Goal: Information Seeking & Learning: Learn about a topic

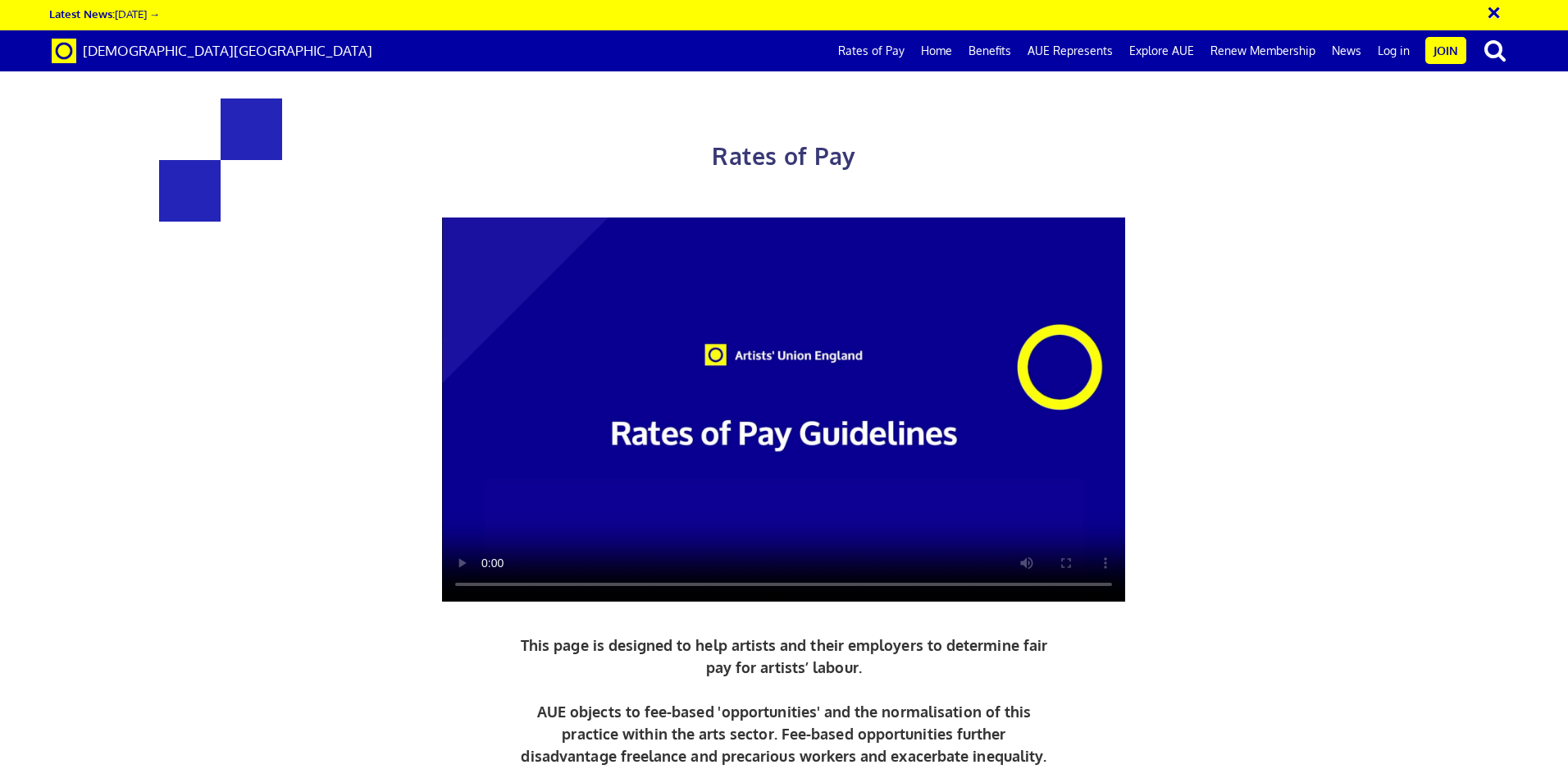
scroll to position [0, 25]
click at [882, 50] on link "Rates of Pay" at bounding box center [870, 51] width 83 height 41
click at [882, 44] on link "Rates of Pay" at bounding box center [870, 51] width 83 height 41
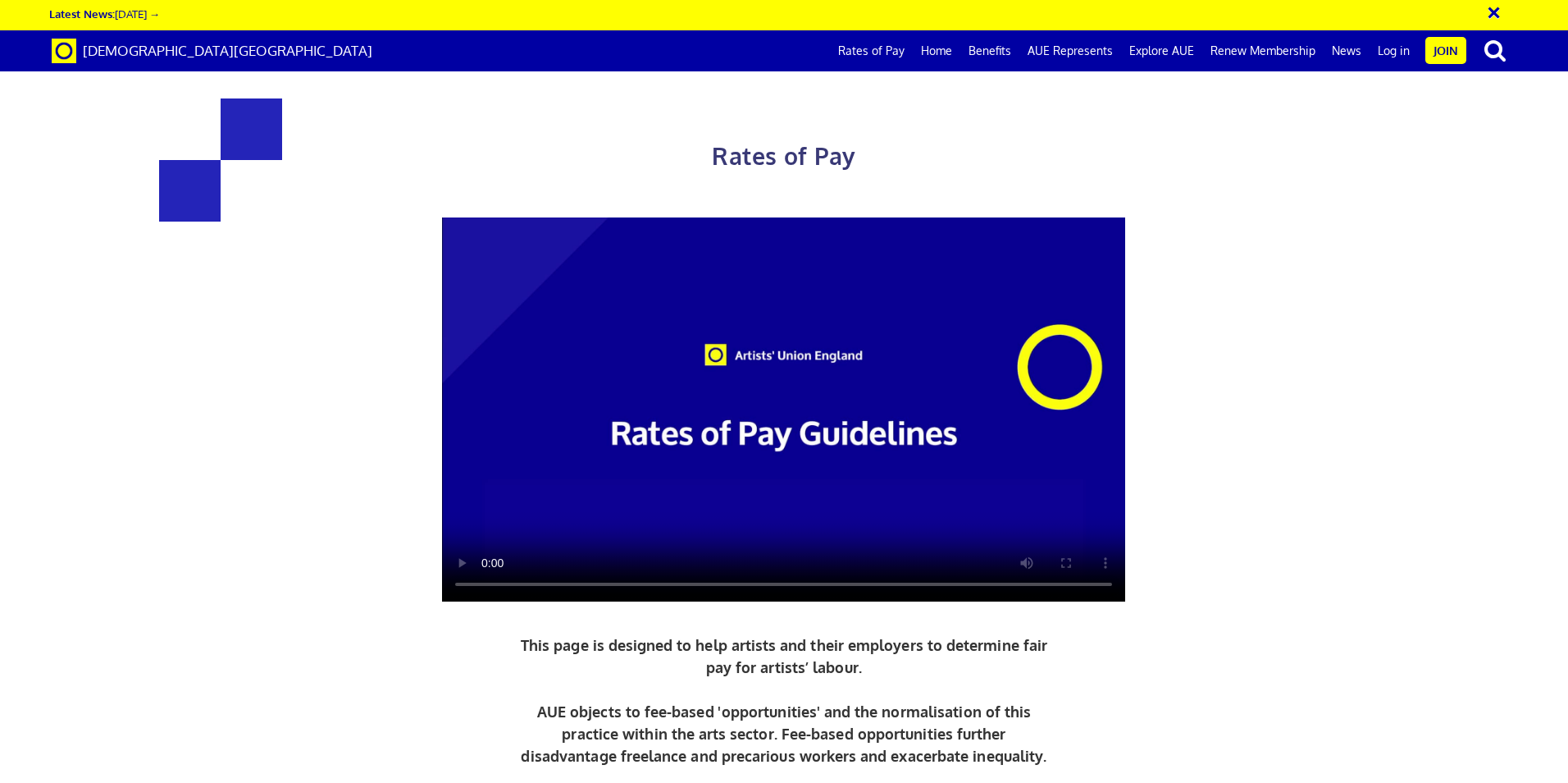
scroll to position [0, 25]
click at [1007, 52] on link "Benefits" at bounding box center [989, 51] width 59 height 41
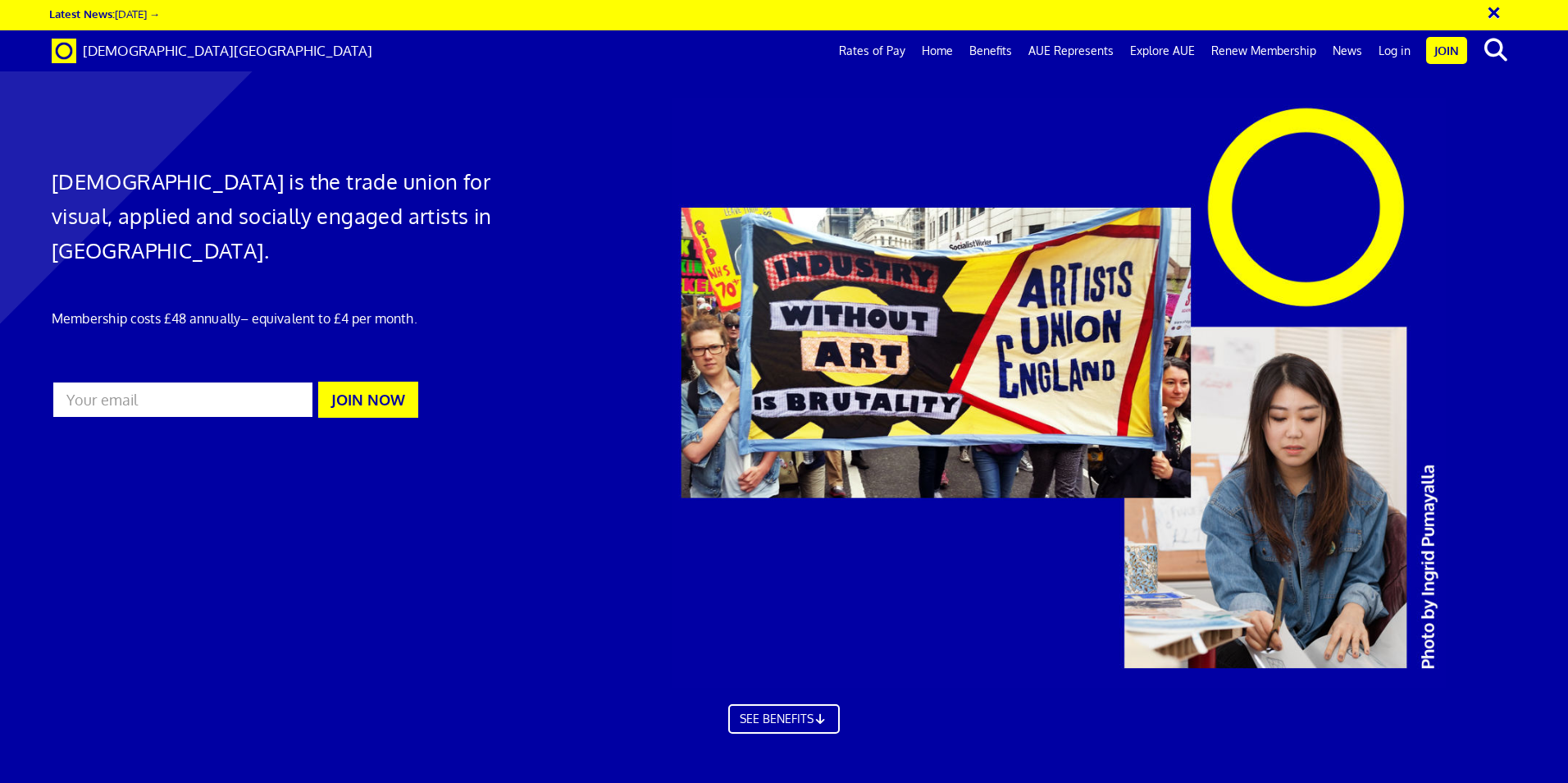
scroll to position [0, 25]
click at [894, 44] on link "Rates of Pay" at bounding box center [871, 51] width 83 height 41
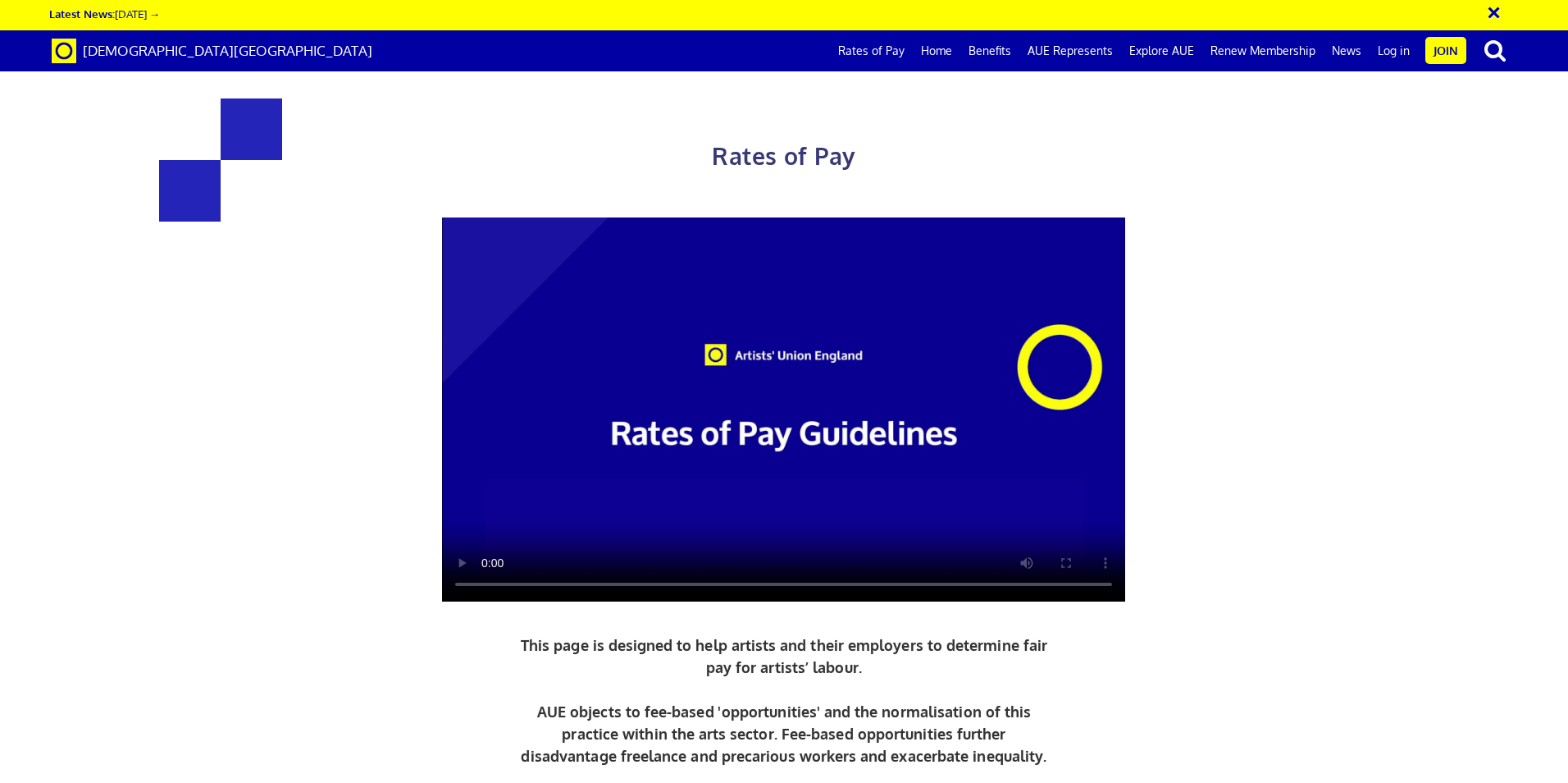
scroll to position [0, 30]
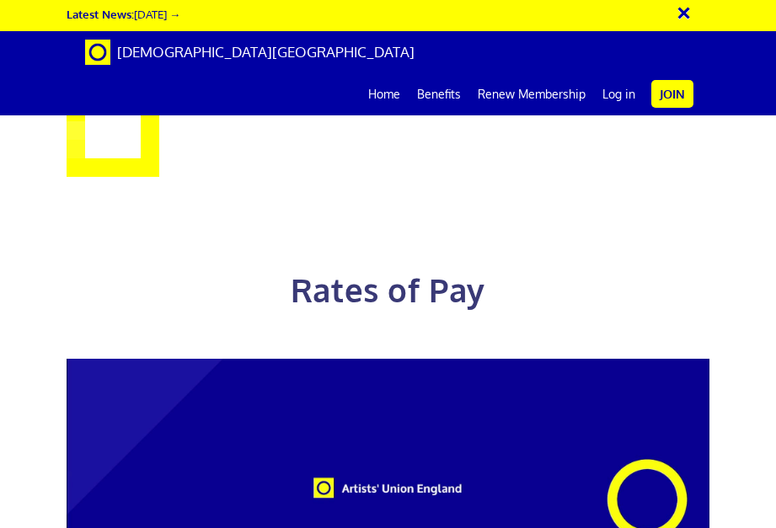
drag, startPoint x: 775, startPoint y: 110, endPoint x: 751, endPoint y: 245, distance: 137.8
click at [751, 245] on div "Rates of Pay This page is designed to help artists and their employers to deter…" at bounding box center [387, 517] width 801 height 1000
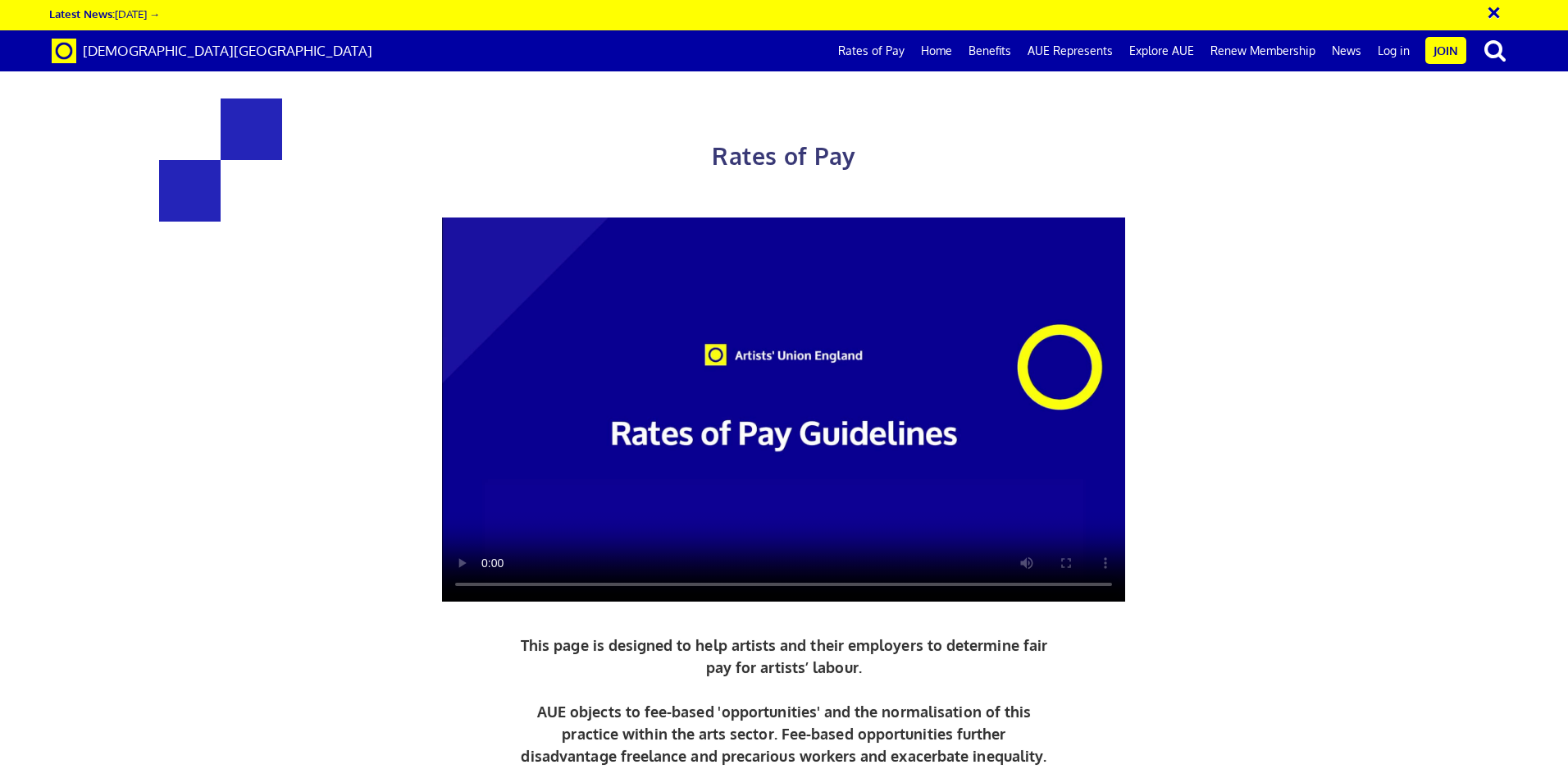
scroll to position [0, 25]
